Goal: Task Accomplishment & Management: Manage account settings

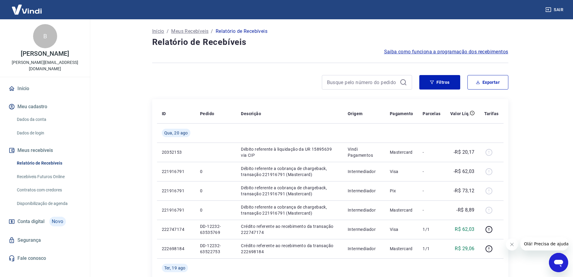
click at [26, 8] on img at bounding box center [26, 9] width 39 height 18
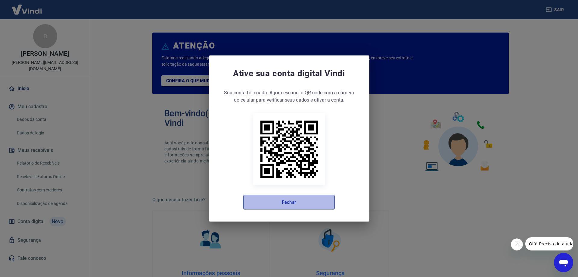
click at [292, 203] on button "Fechar" at bounding box center [288, 202] width 91 height 14
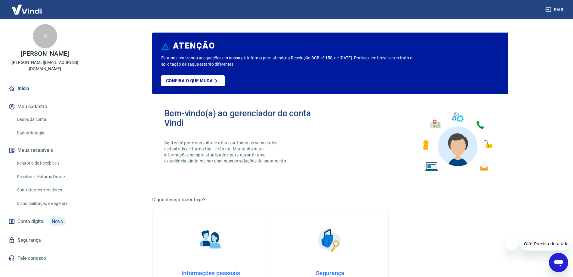
click at [48, 158] on link "Relatório de Recebíveis" at bounding box center [48, 163] width 68 height 12
